Goal: Transaction & Acquisition: Register for event/course

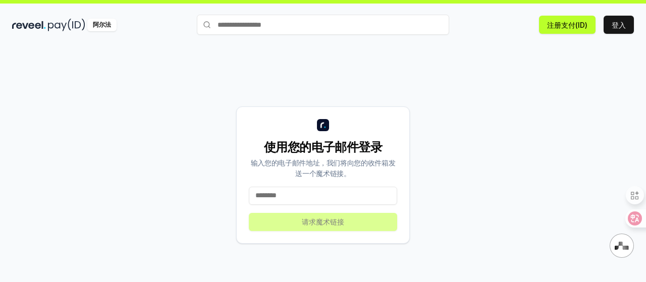
scroll to position [29, 0]
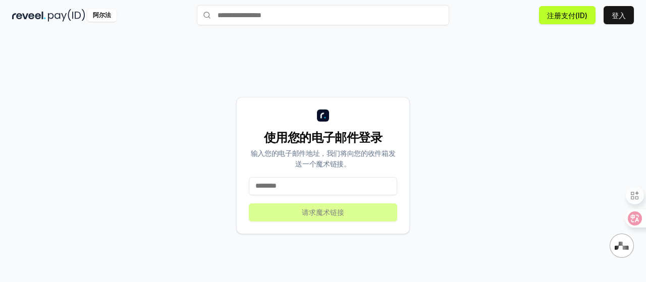
click at [309, 184] on input at bounding box center [323, 186] width 148 height 18
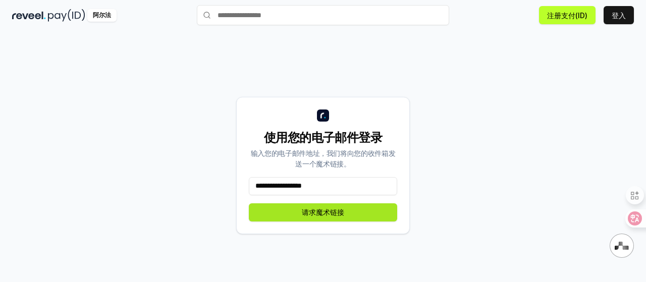
type input "**********"
click at [335, 212] on font "请求魔术链接" at bounding box center [323, 212] width 42 height 9
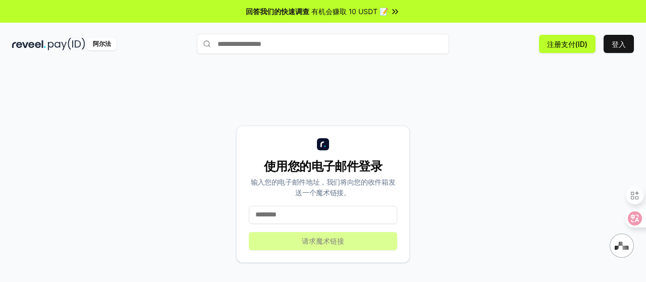
click at [346, 216] on input at bounding box center [323, 215] width 148 height 18
click at [616, 44] on font "登入" at bounding box center [619, 44] width 14 height 9
click at [568, 41] on font "注册支付(ID)" at bounding box center [567, 44] width 40 height 9
click at [298, 213] on input at bounding box center [323, 215] width 148 height 18
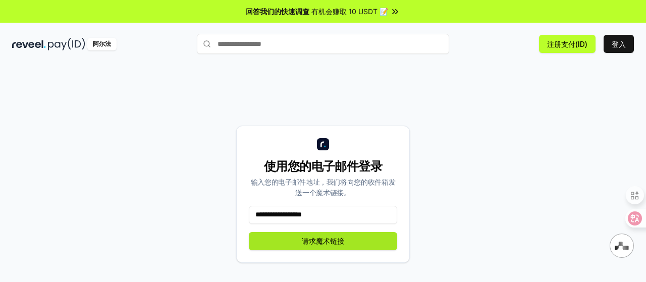
type input "**********"
click at [324, 237] on font "请求魔术链接" at bounding box center [323, 241] width 42 height 9
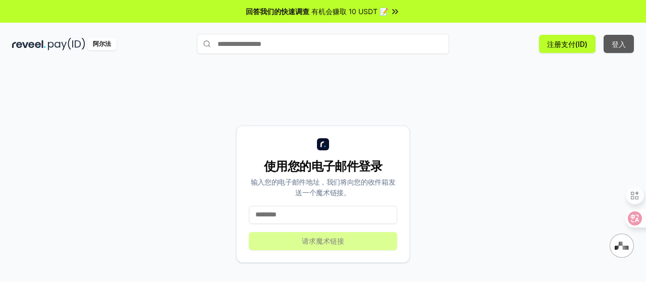
click at [617, 42] on font "登入" at bounding box center [619, 44] width 14 height 9
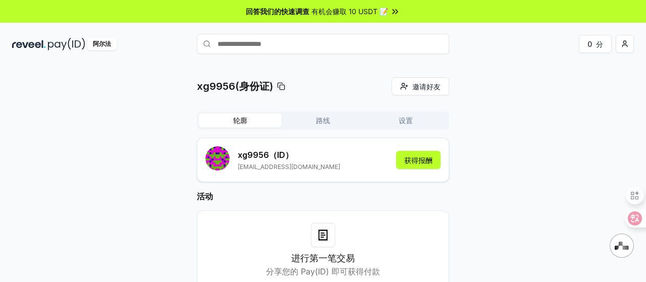
click at [245, 122] on font "轮廓" at bounding box center [240, 120] width 14 height 9
click at [325, 121] on font "路线" at bounding box center [323, 120] width 14 height 9
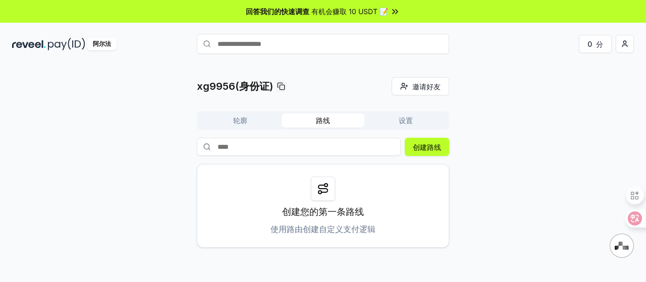
click at [408, 120] on font "设置" at bounding box center [406, 120] width 14 height 9
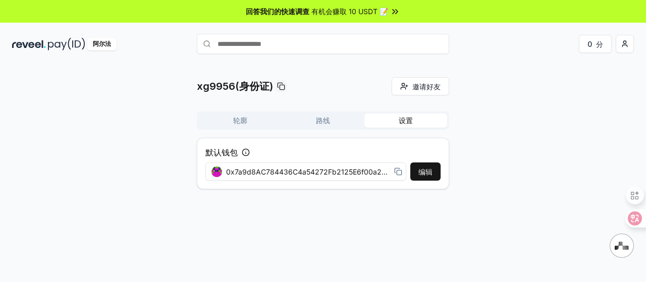
click at [239, 117] on font "轮廓" at bounding box center [240, 120] width 14 height 9
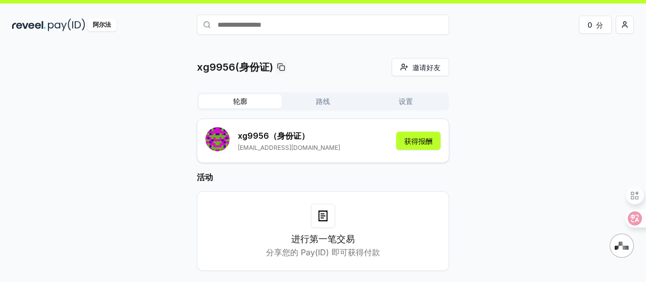
scroll to position [29, 0]
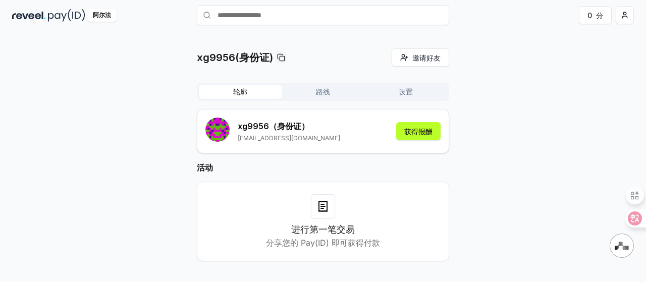
click at [328, 218] on div at bounding box center [323, 206] width 24 height 24
click at [48, 14] on img at bounding box center [66, 15] width 37 height 13
